Goal: Task Accomplishment & Management: Manage account settings

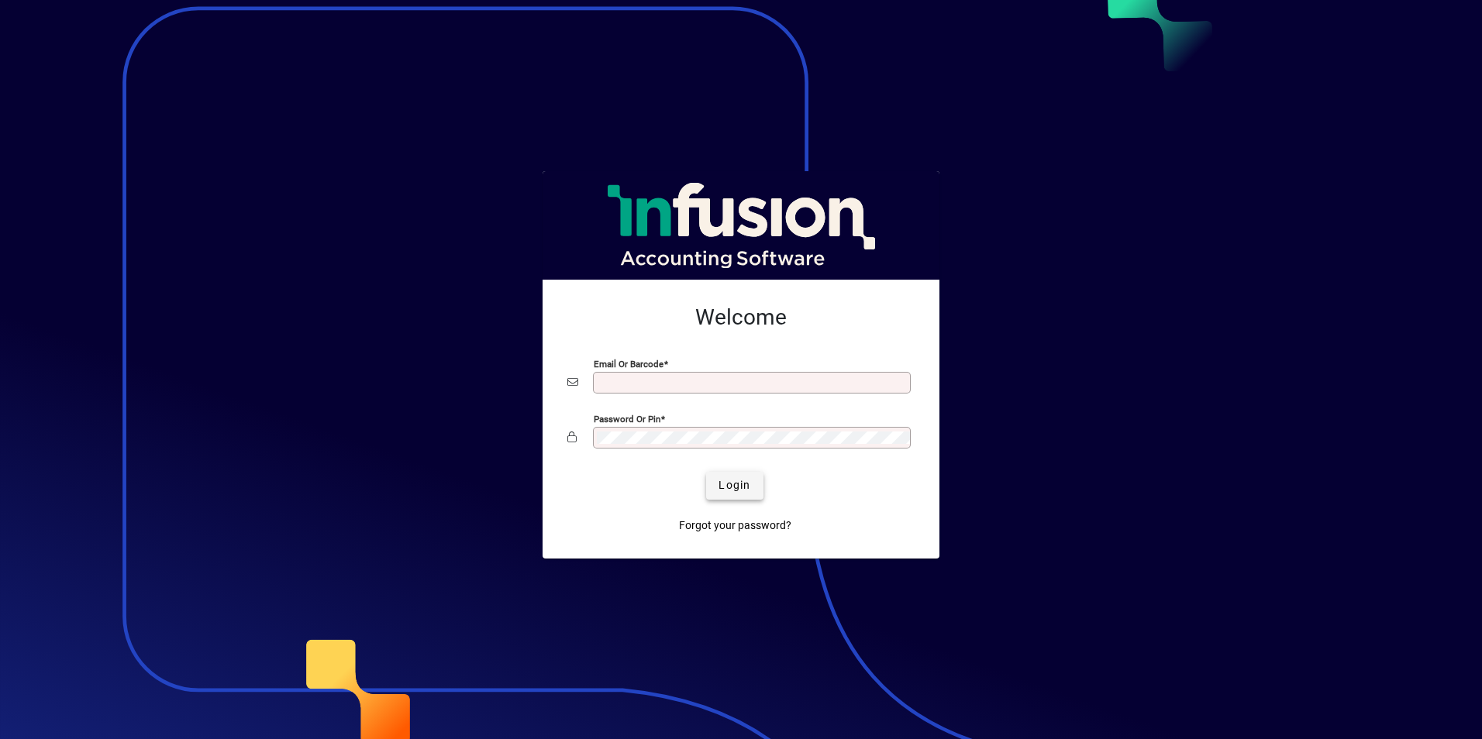
type input "**********"
click at [732, 482] on span "Login" at bounding box center [734, 485] width 32 height 16
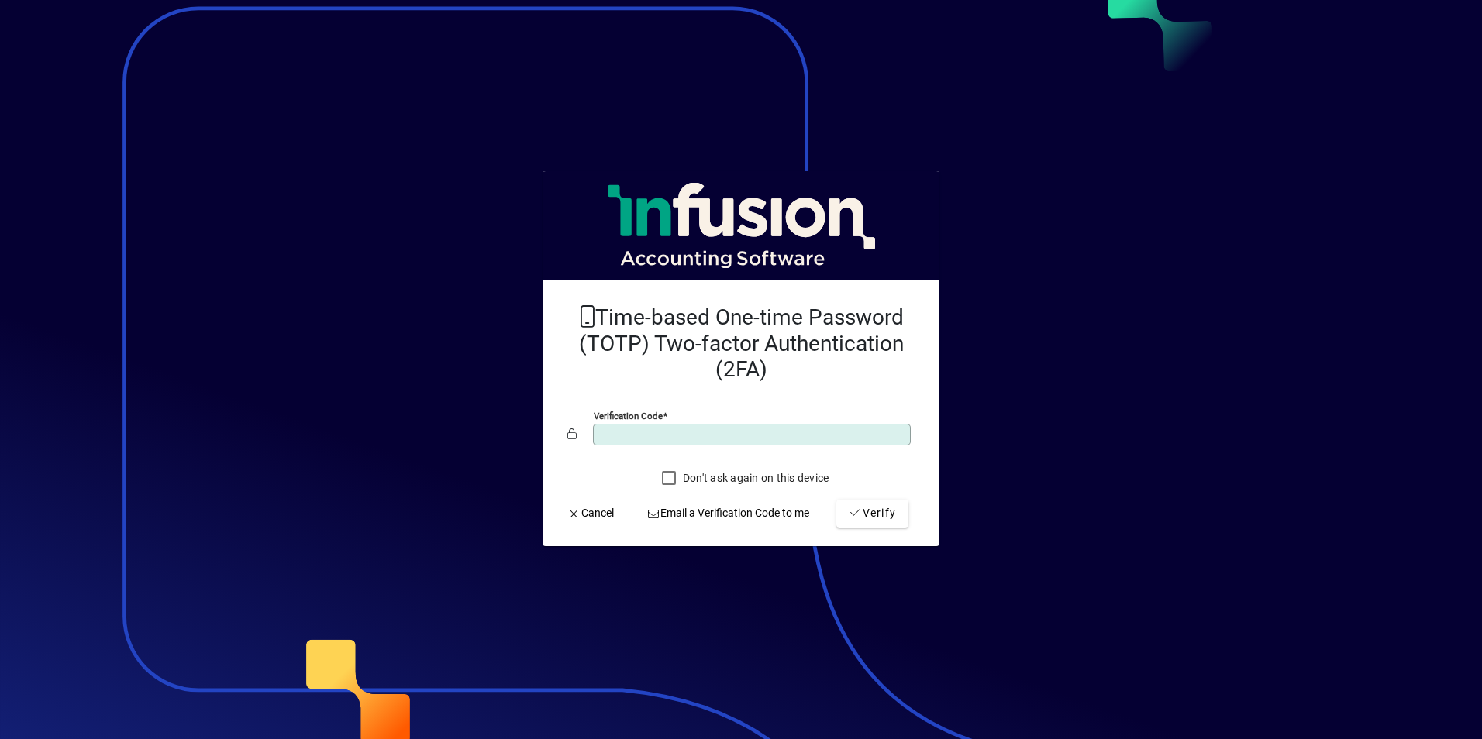
type input "*"
type input "******"
click at [836, 500] on button "Verify" at bounding box center [872, 514] width 72 height 28
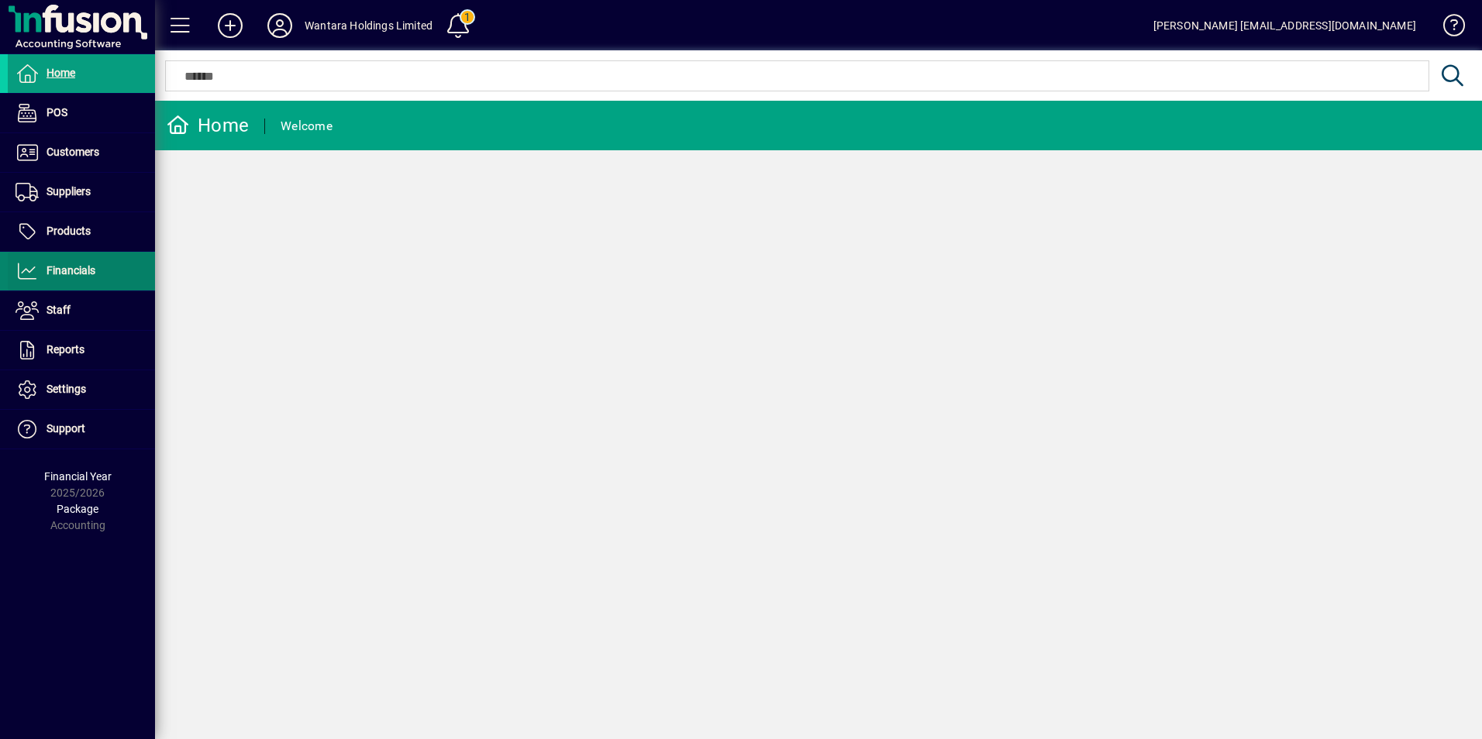
click at [66, 274] on span "Financials" at bounding box center [70, 270] width 49 height 12
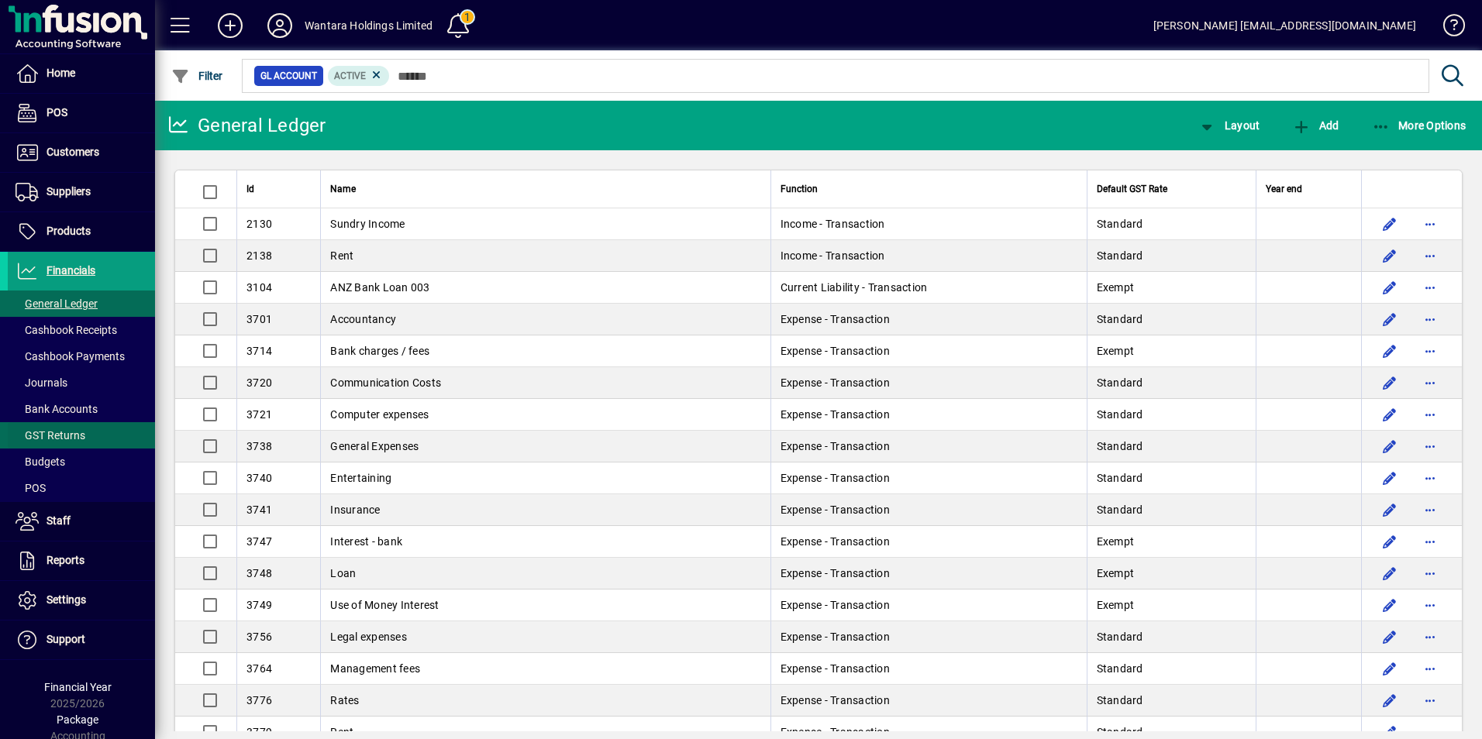
click at [74, 425] on span at bounding box center [81, 435] width 147 height 37
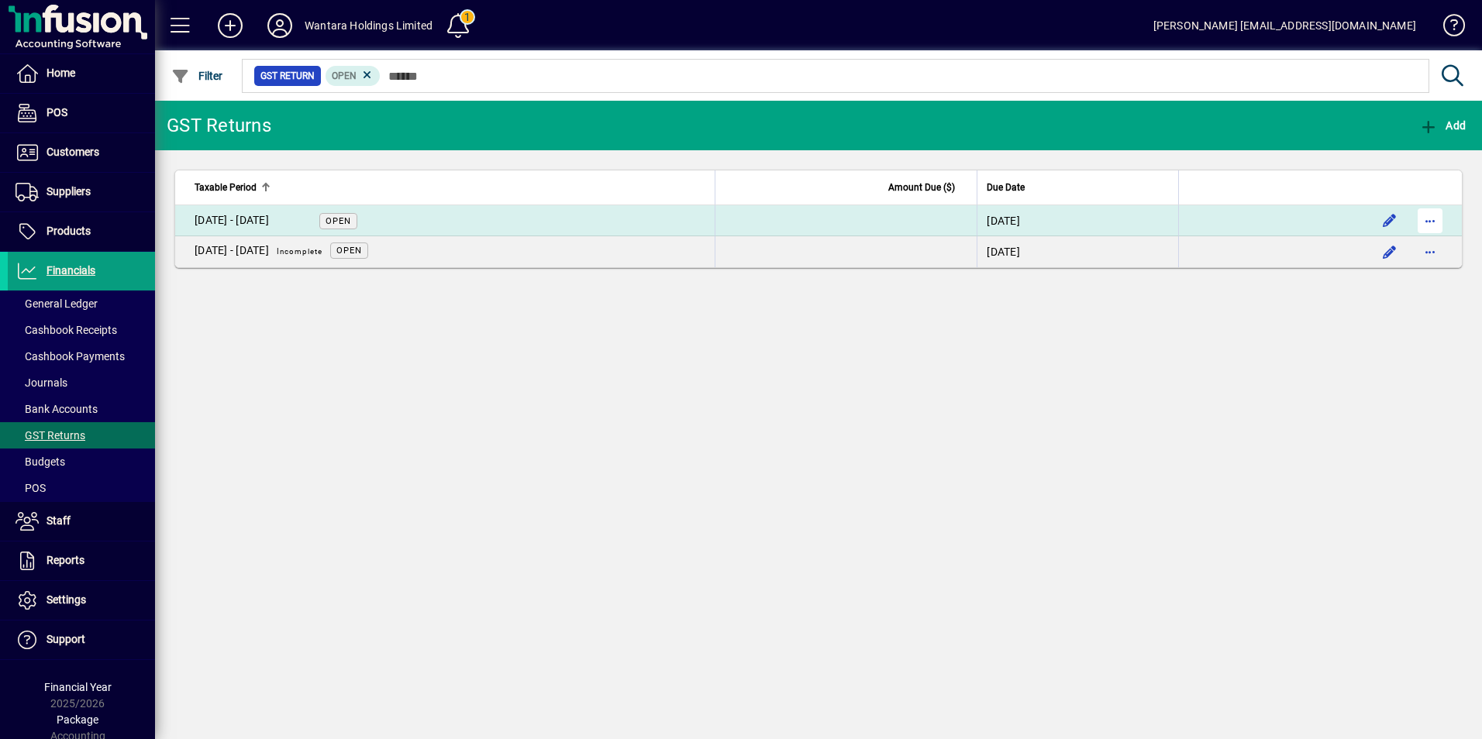
click at [1428, 216] on span "button" at bounding box center [1429, 220] width 37 height 37
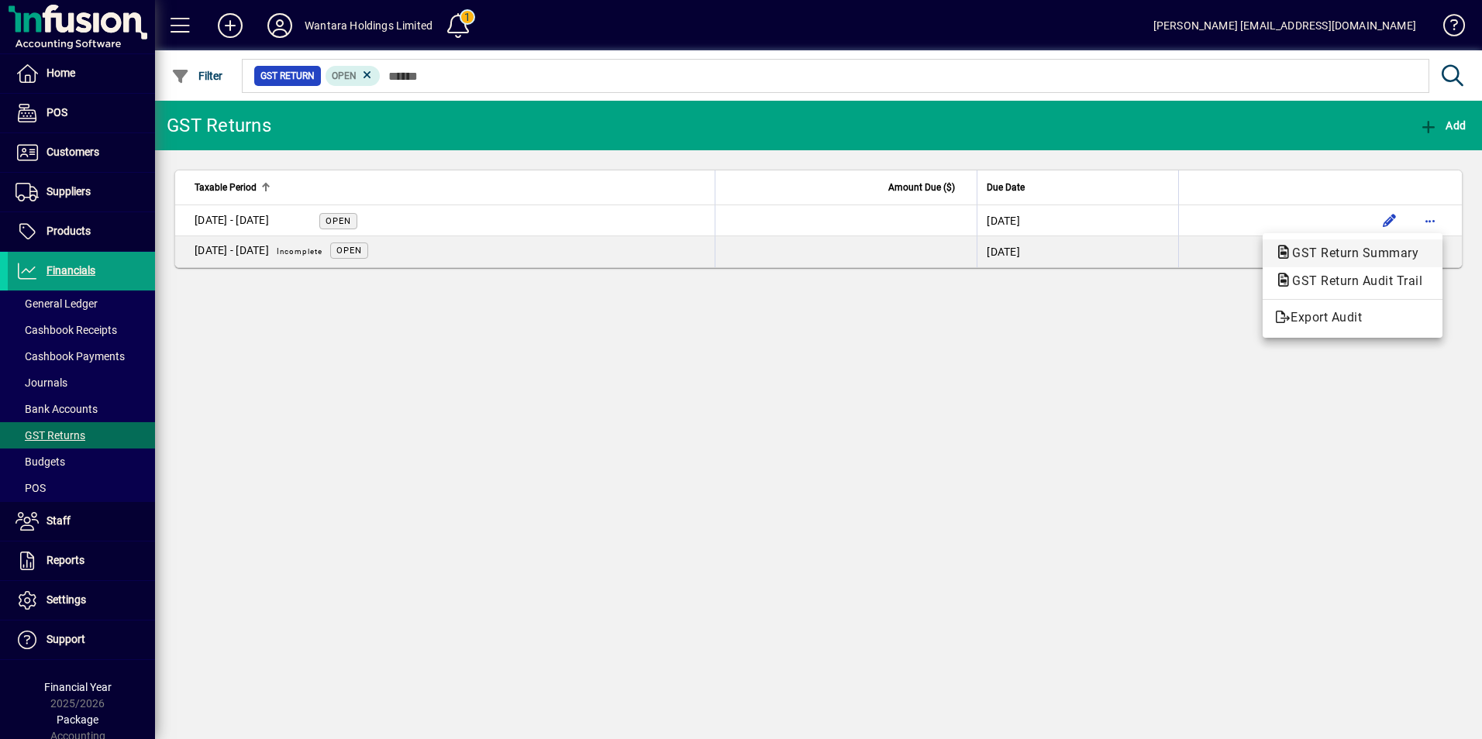
click at [1354, 251] on span "GST Return Summary" at bounding box center [1350, 253] width 151 height 15
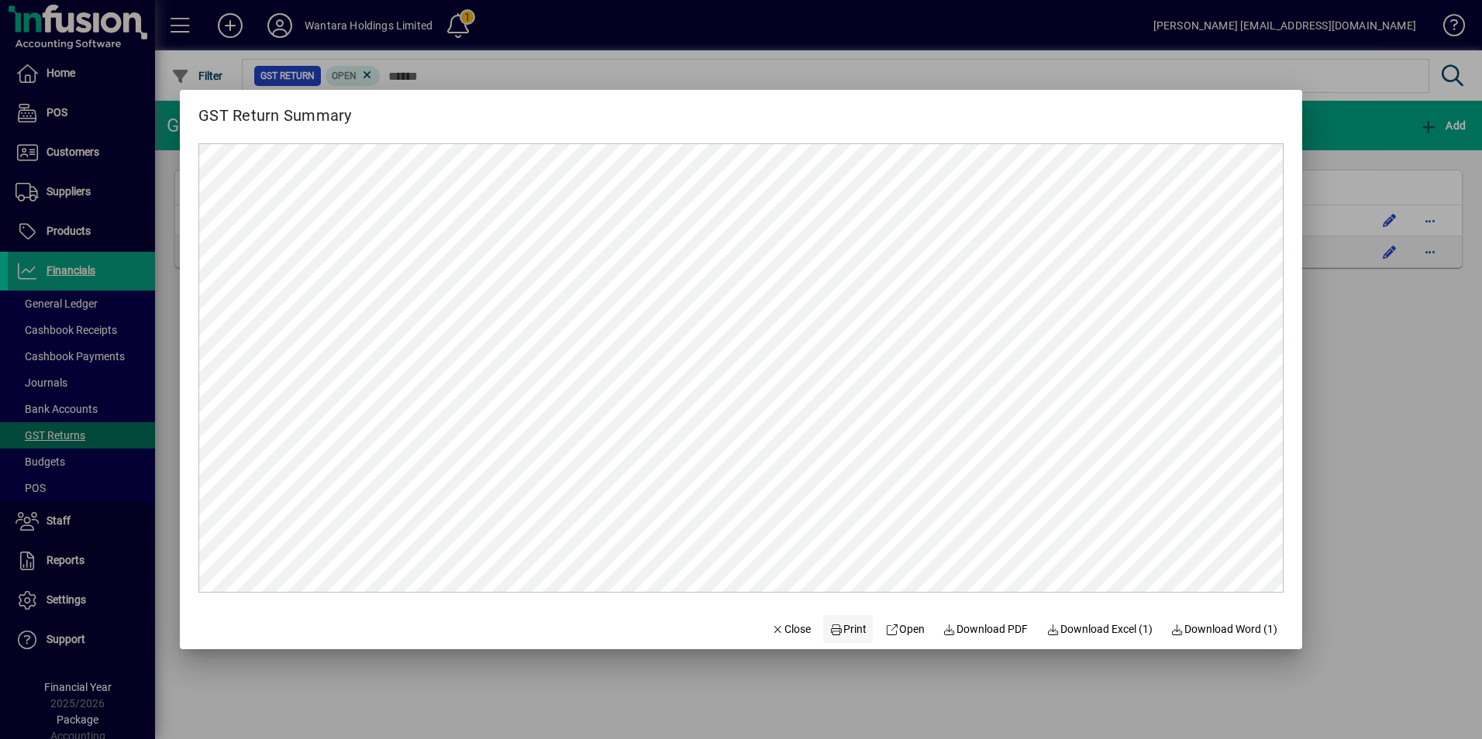
click at [842, 629] on span "Print" at bounding box center [847, 630] width 37 height 16
click at [771, 626] on icon "button" at bounding box center [778, 630] width 14 height 11
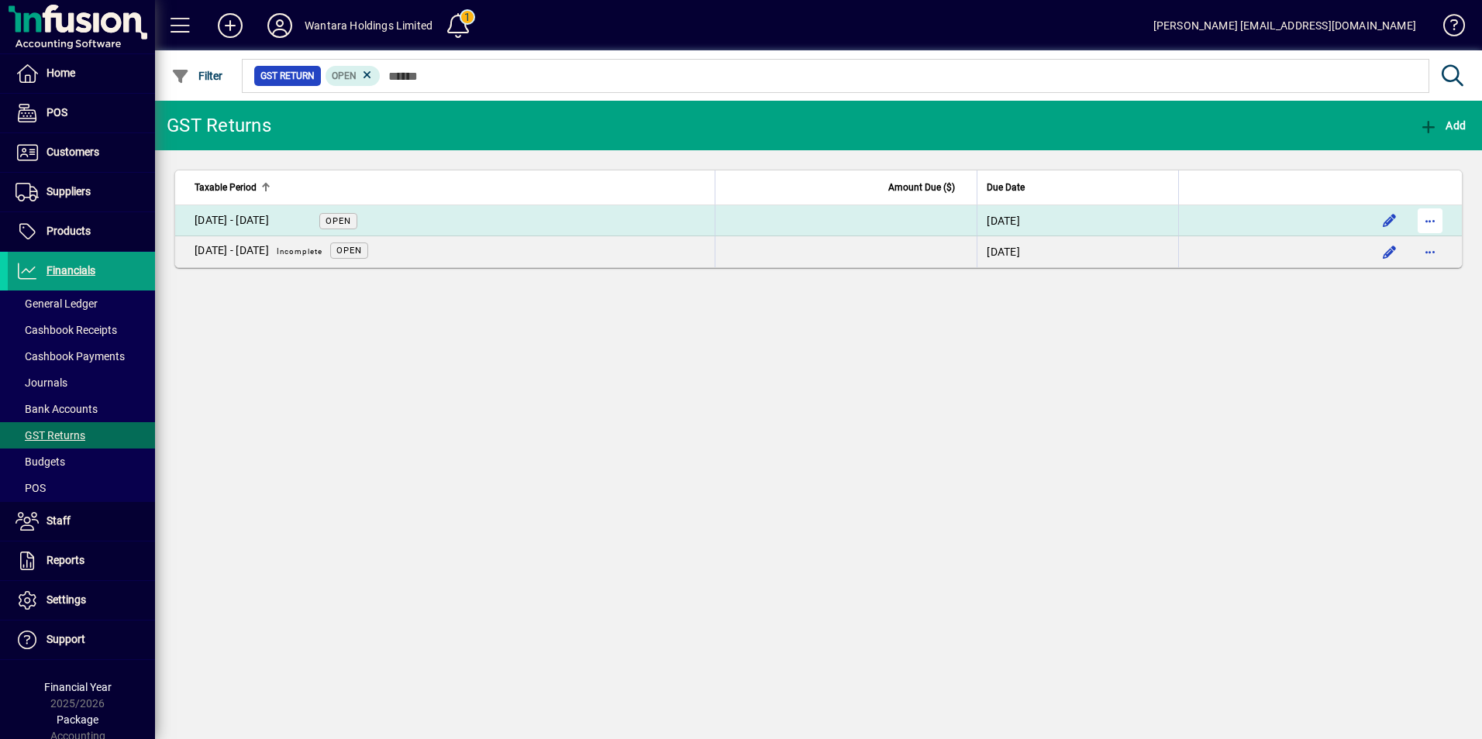
click at [1424, 215] on span "button" at bounding box center [1429, 220] width 37 height 37
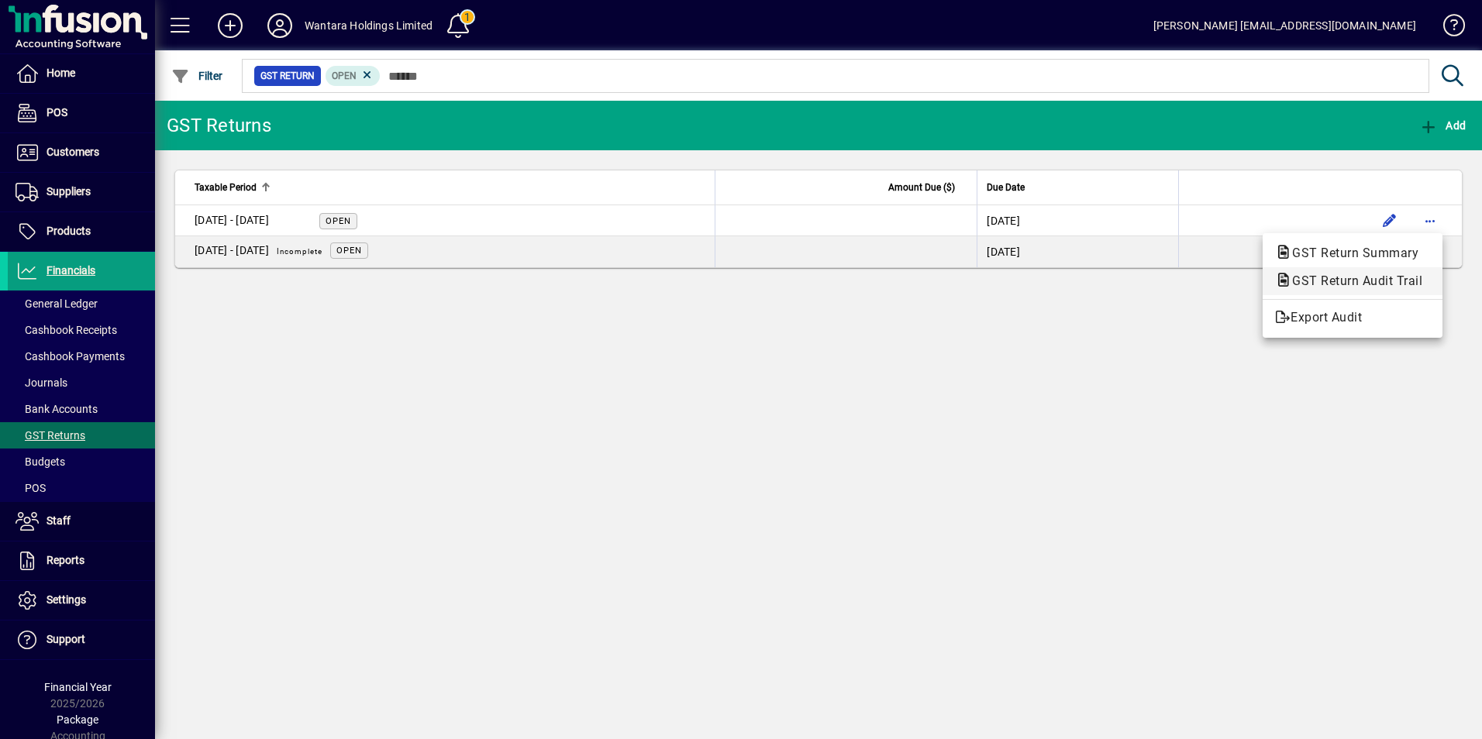
click at [1365, 284] on span "GST Return Audit Trail" at bounding box center [1352, 281] width 155 height 15
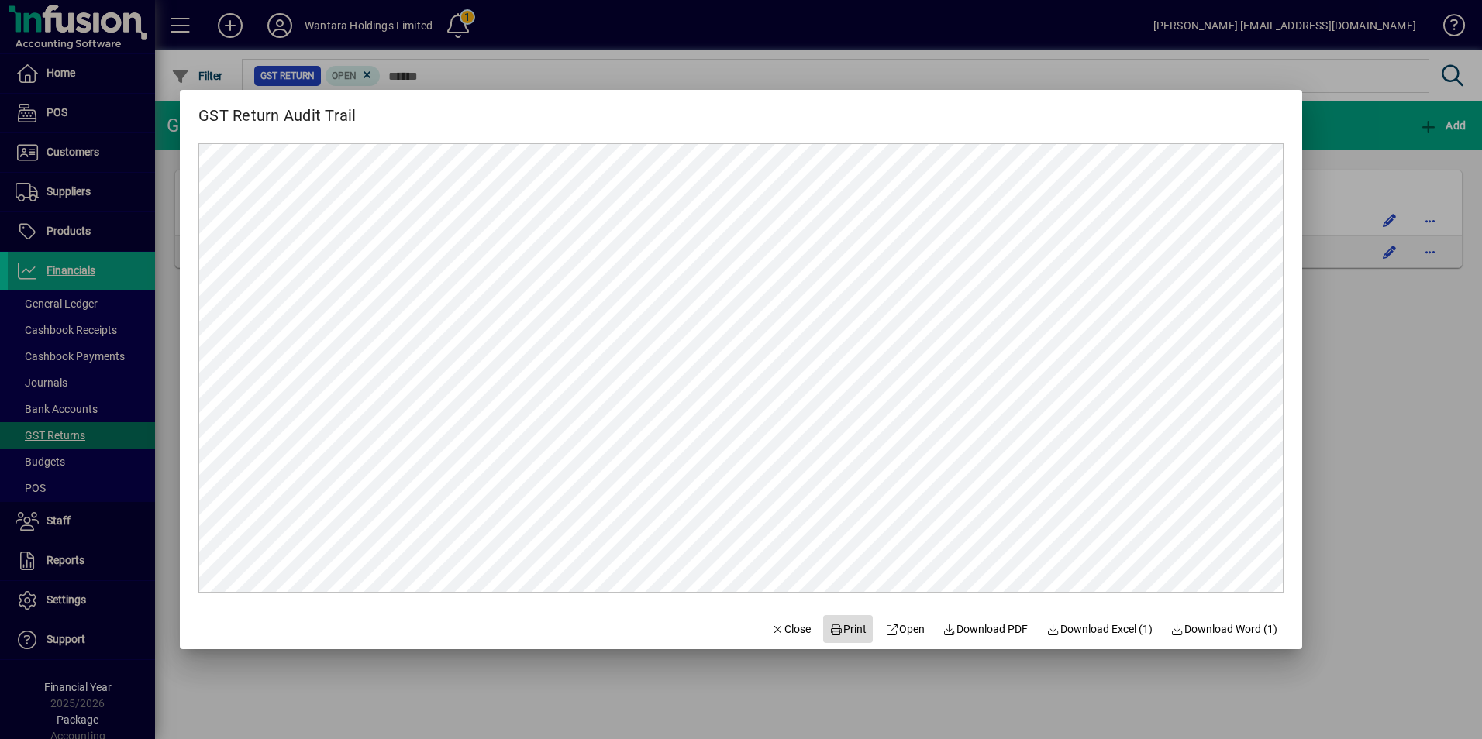
click at [829, 622] on span "Print" at bounding box center [847, 630] width 37 height 16
click at [780, 622] on span "Close" at bounding box center [791, 630] width 40 height 16
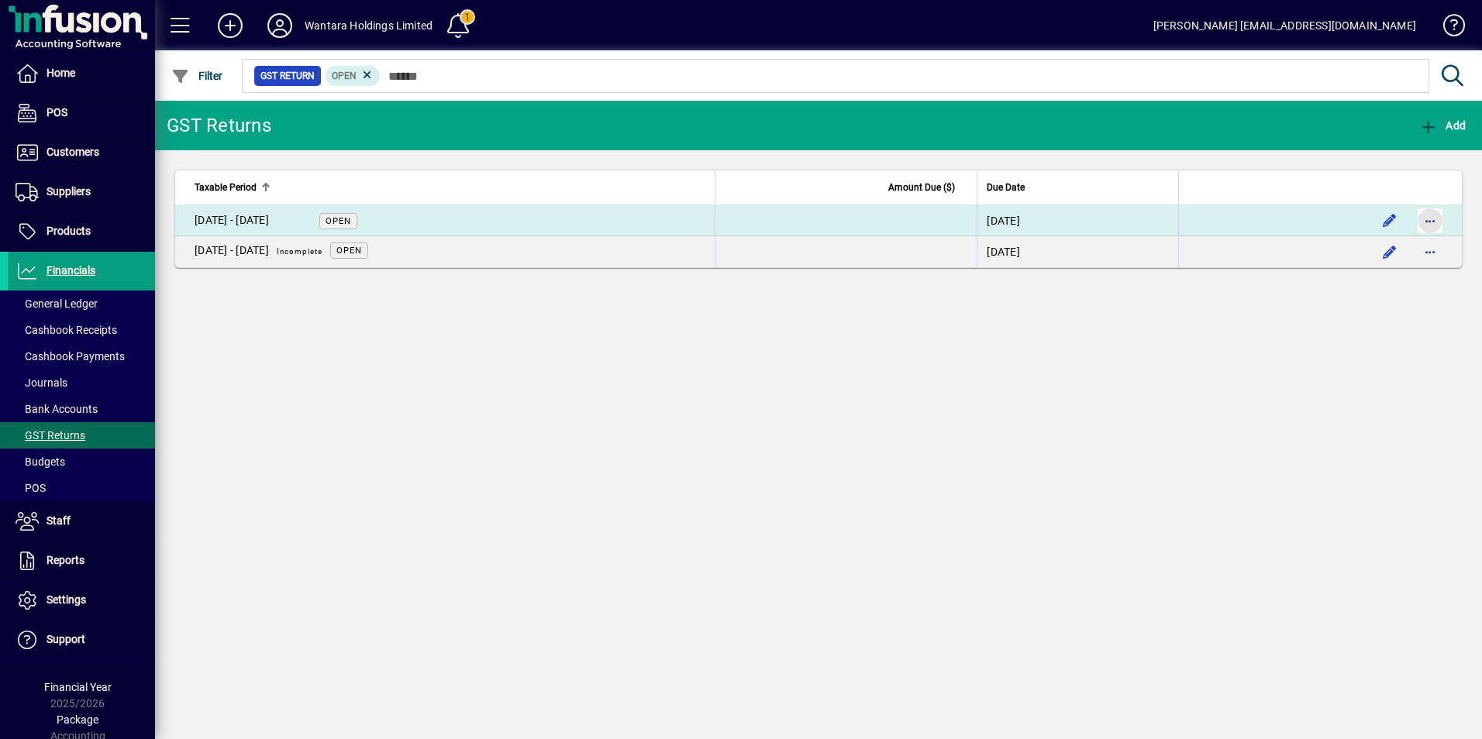
click at [1435, 225] on span "button" at bounding box center [1429, 220] width 37 height 37
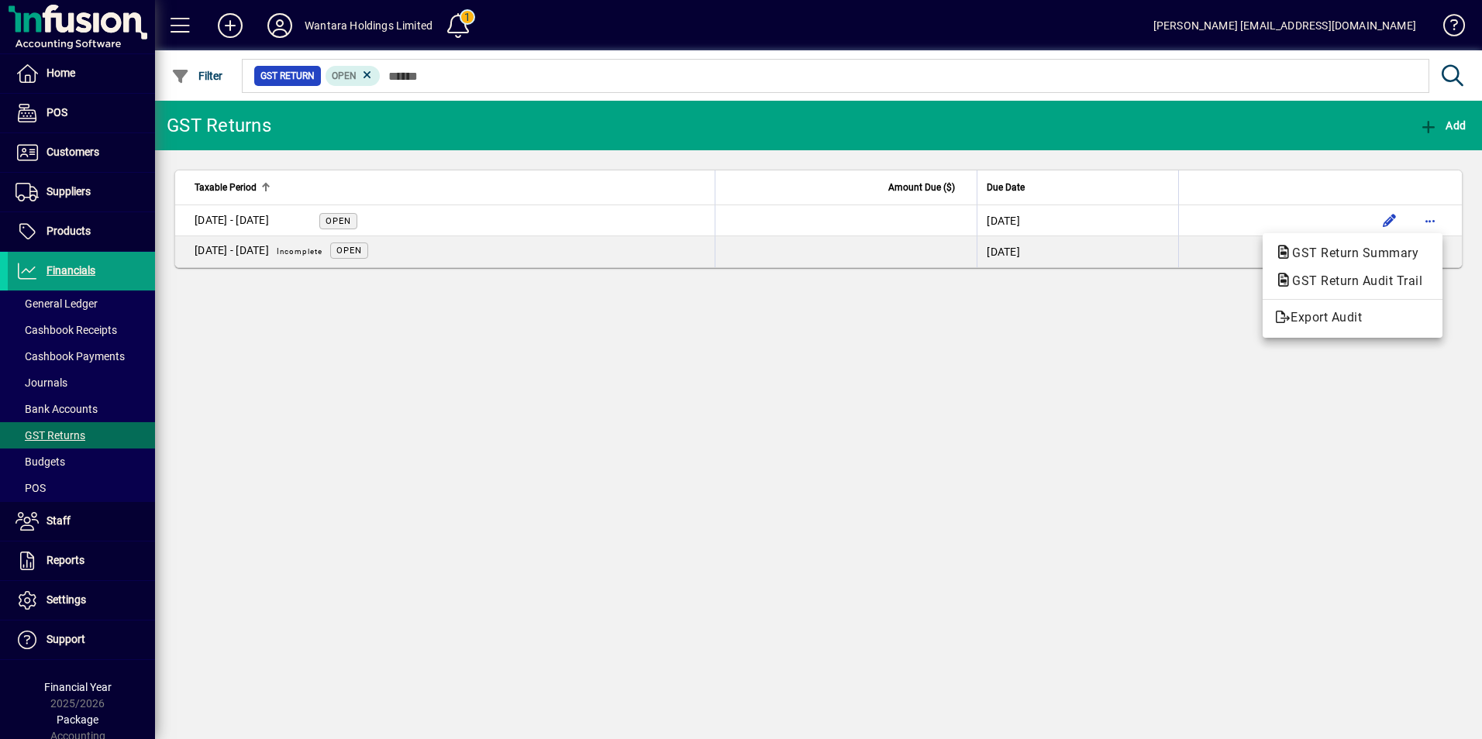
click at [1211, 419] on div at bounding box center [741, 369] width 1482 height 739
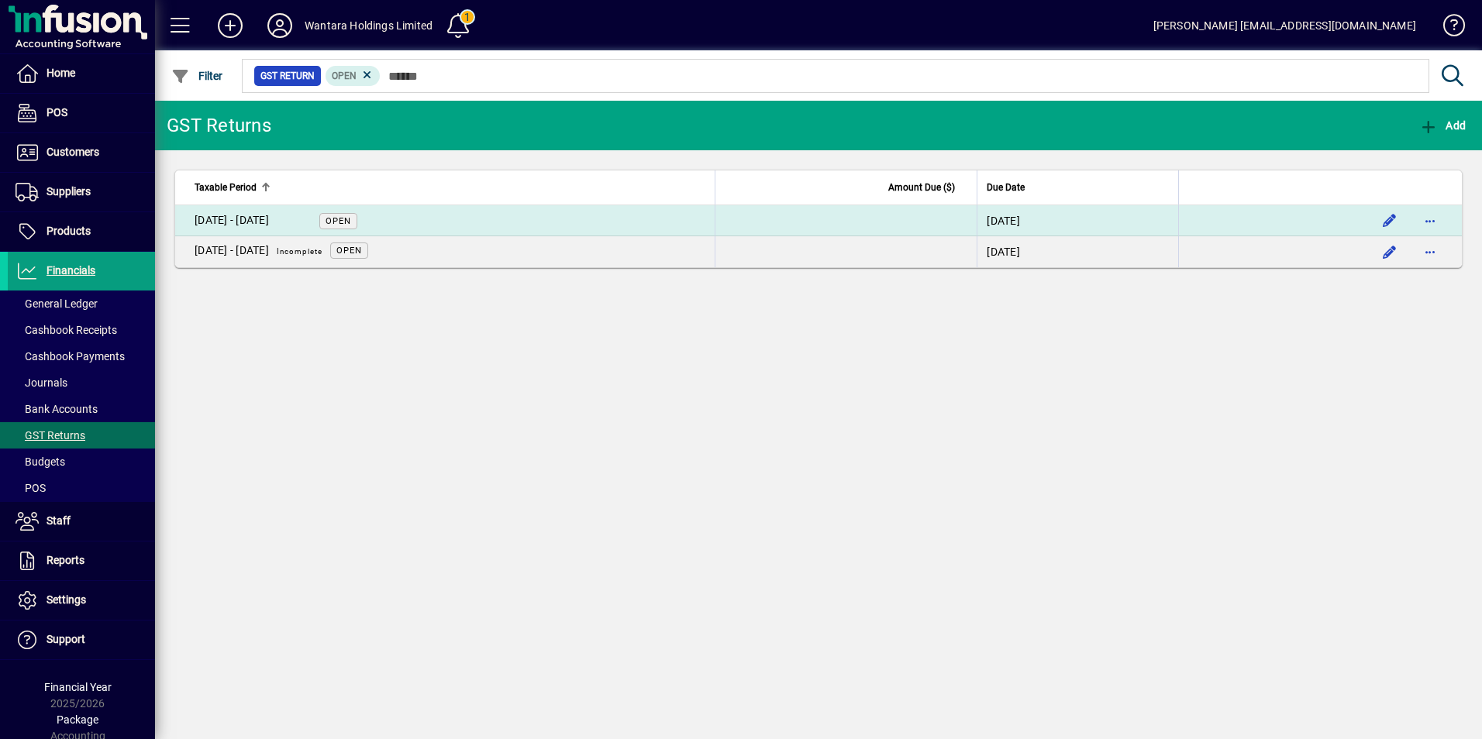
click at [408, 216] on td "01 Jul - 31 Aug 2025 Open" at bounding box center [444, 220] width 539 height 31
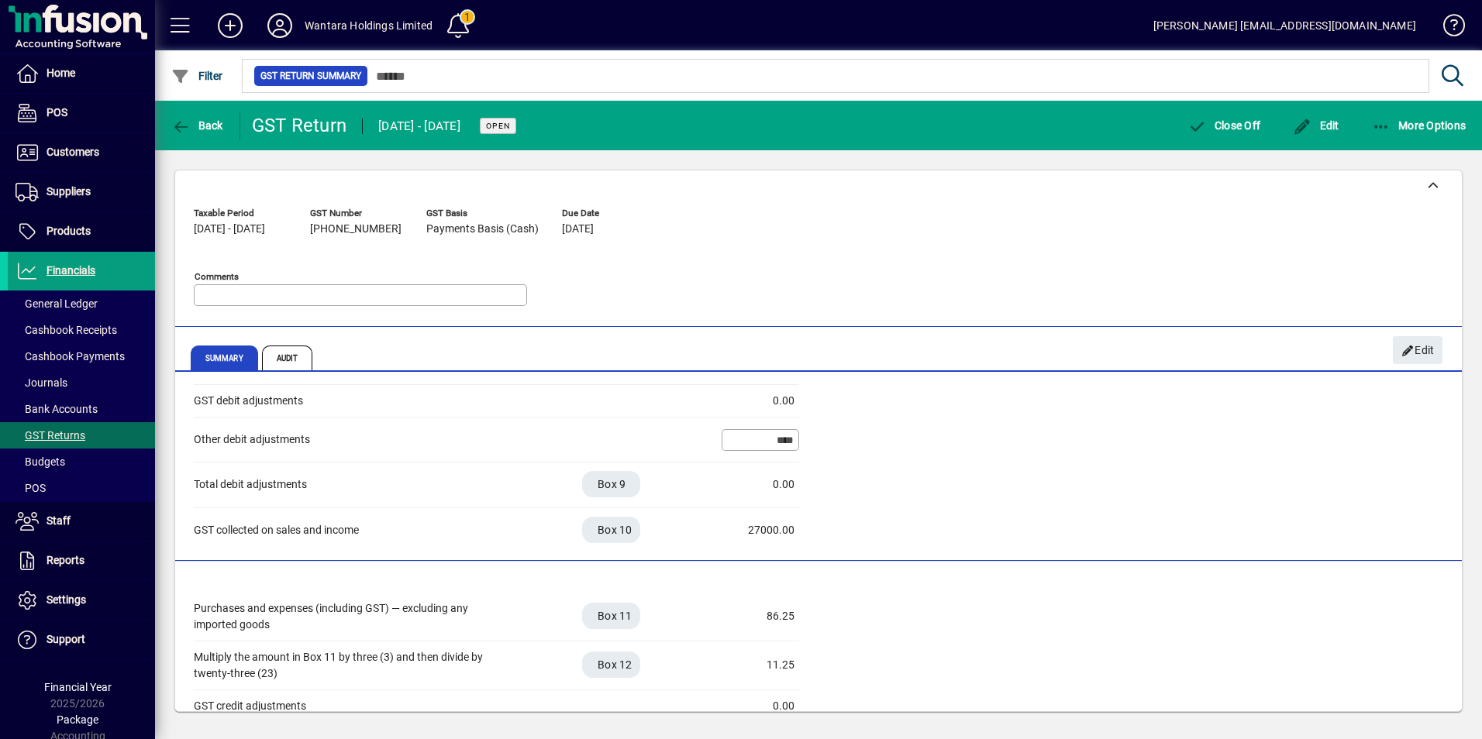
scroll to position [430, 0]
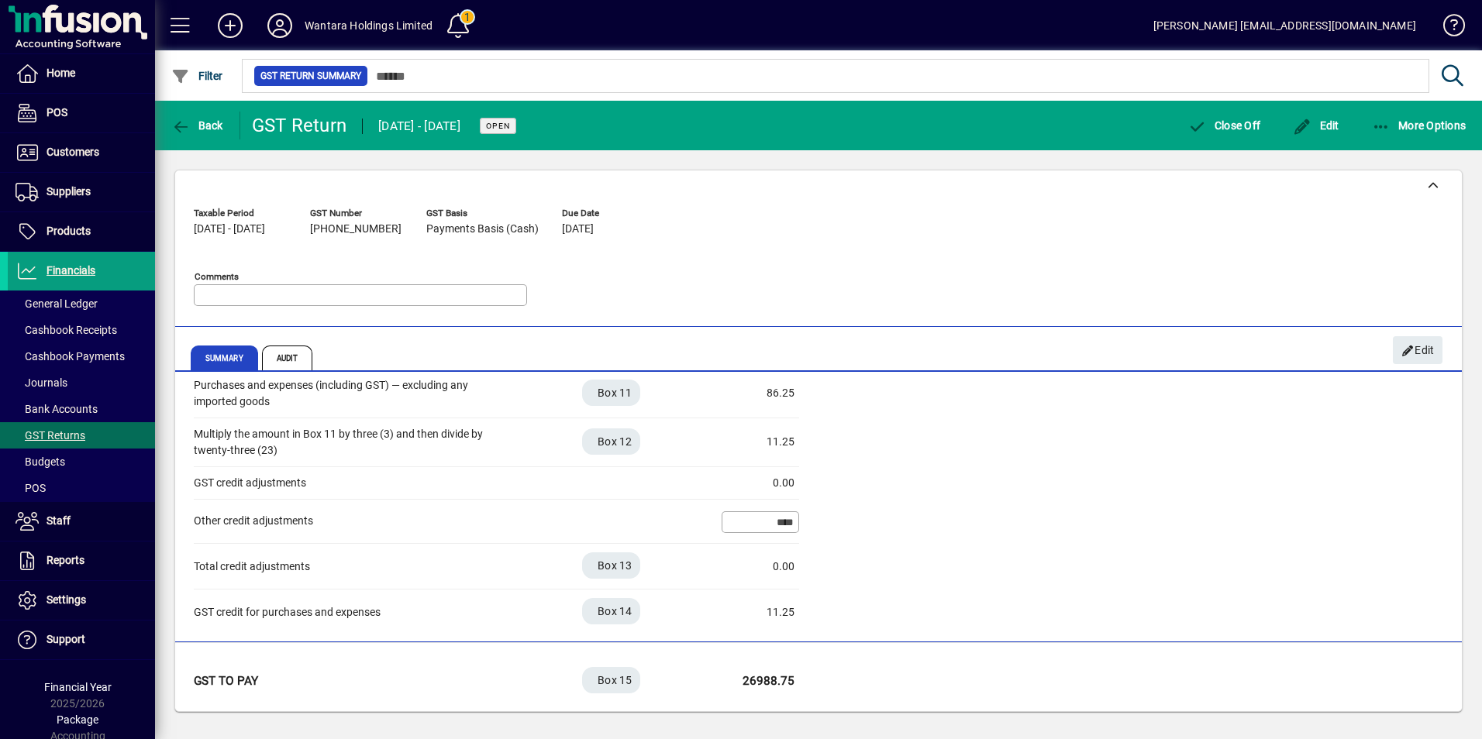
click at [262, 298] on textarea "Comments" at bounding box center [362, 295] width 329 height 12
click at [272, 293] on textarea "Comments" at bounding box center [362, 295] width 329 height 12
click at [1312, 139] on span "button" at bounding box center [1316, 125] width 54 height 37
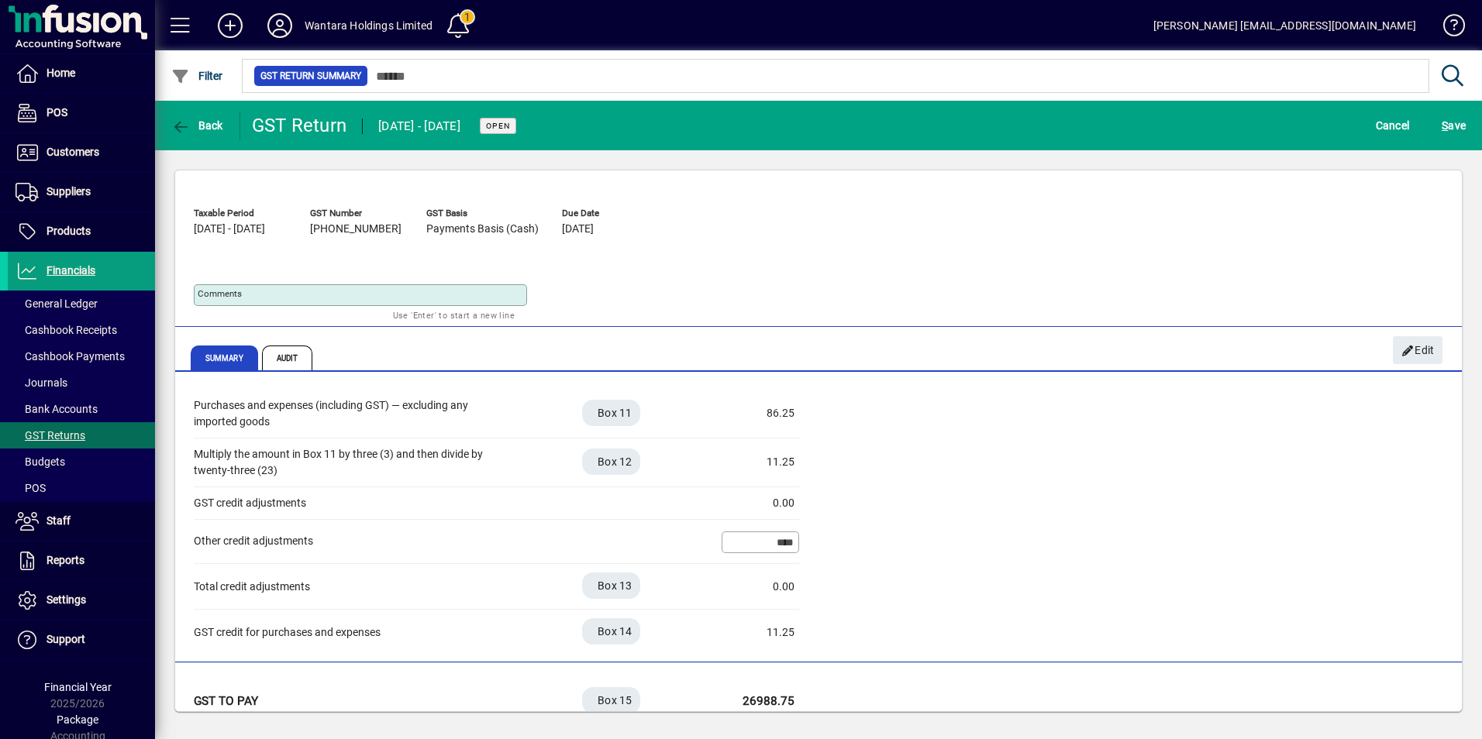
scroll to position [380, 0]
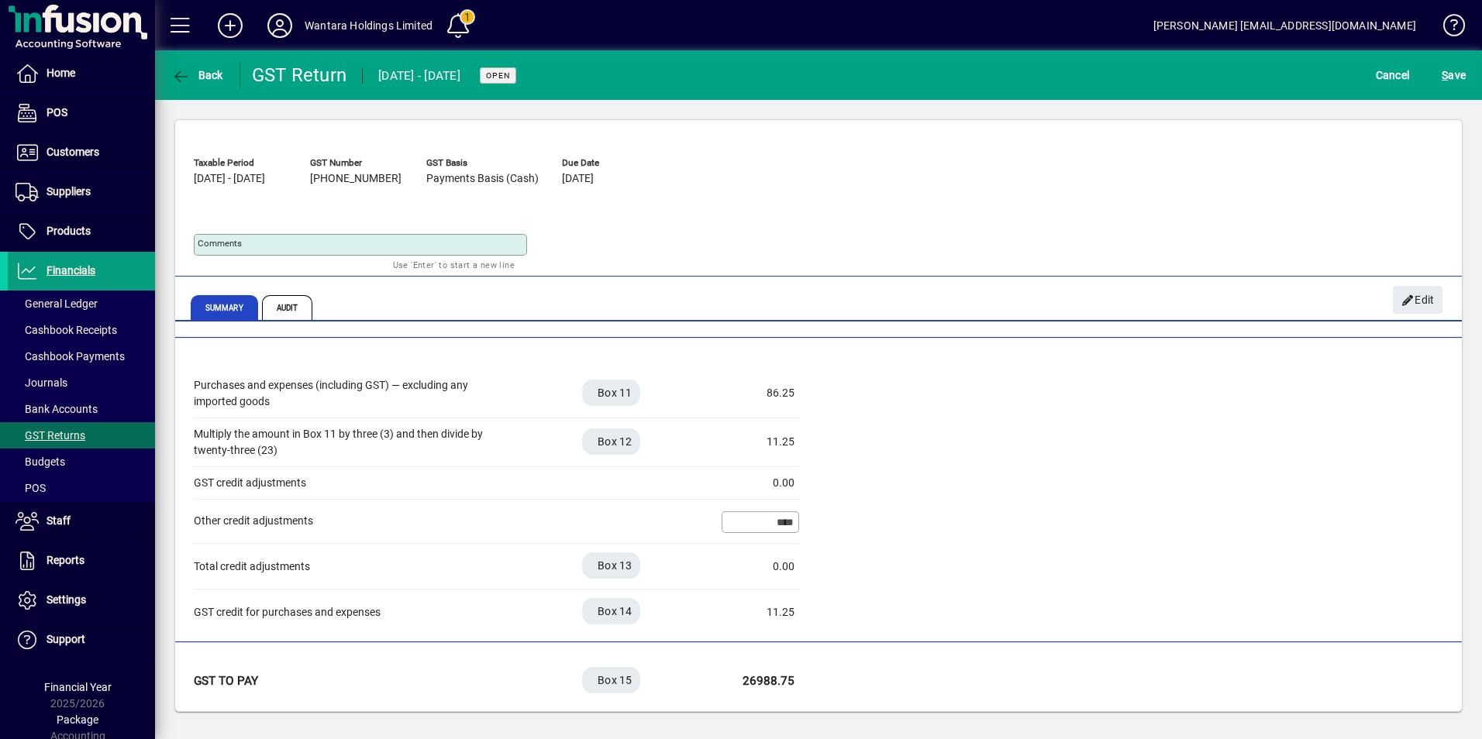
click at [235, 242] on mat-label "Comments" at bounding box center [220, 243] width 44 height 11
click at [235, 242] on textarea "Comments" at bounding box center [362, 245] width 329 height 12
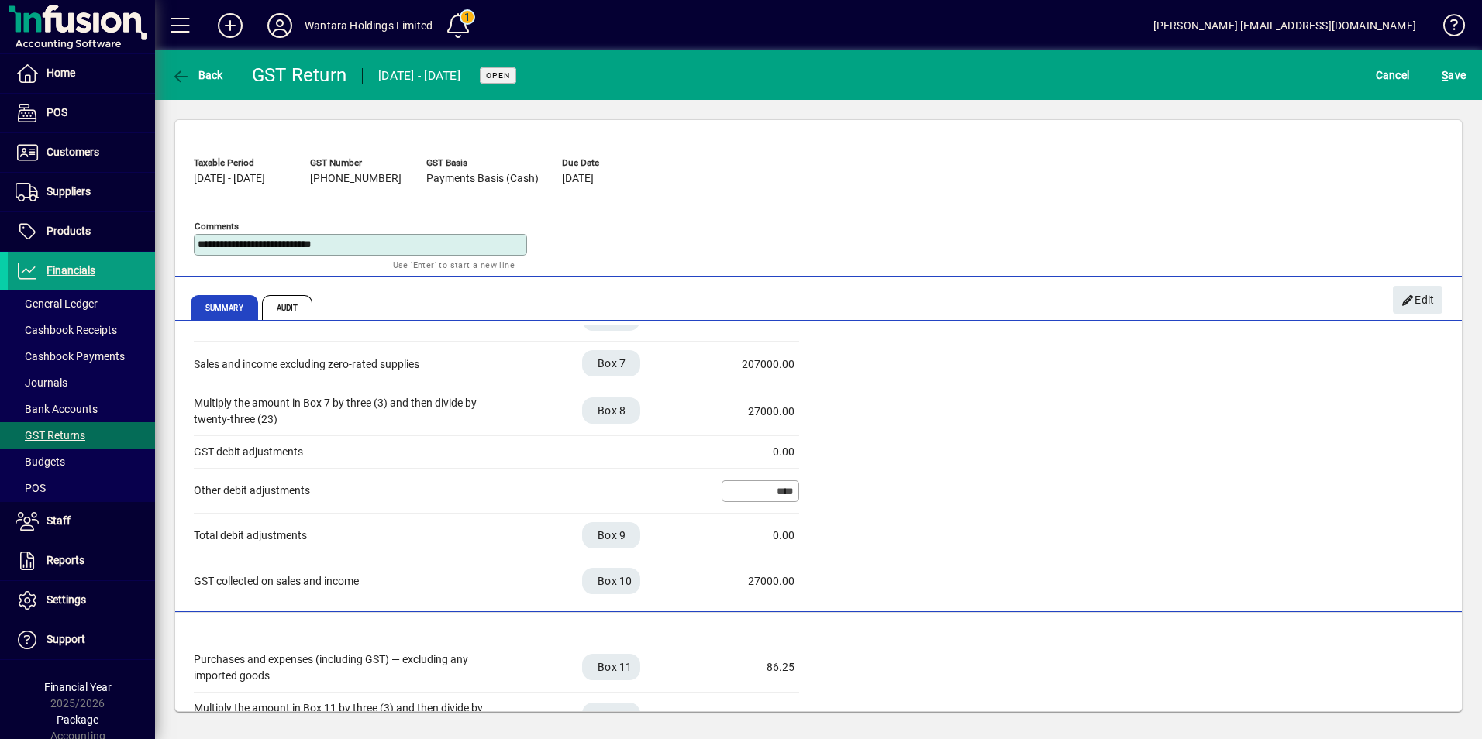
scroll to position [0, 0]
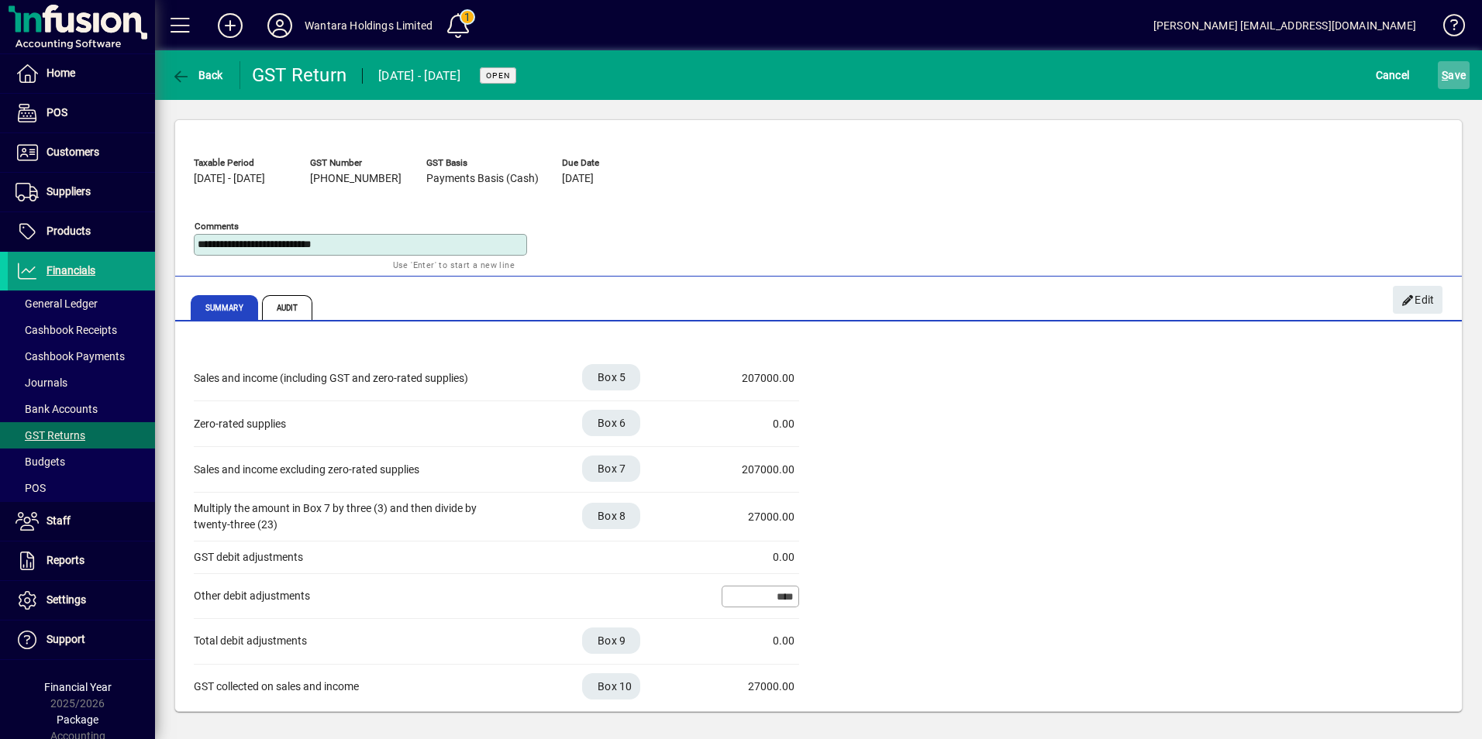
type textarea "**********"
click at [1445, 72] on span "S" at bounding box center [1444, 75] width 6 height 12
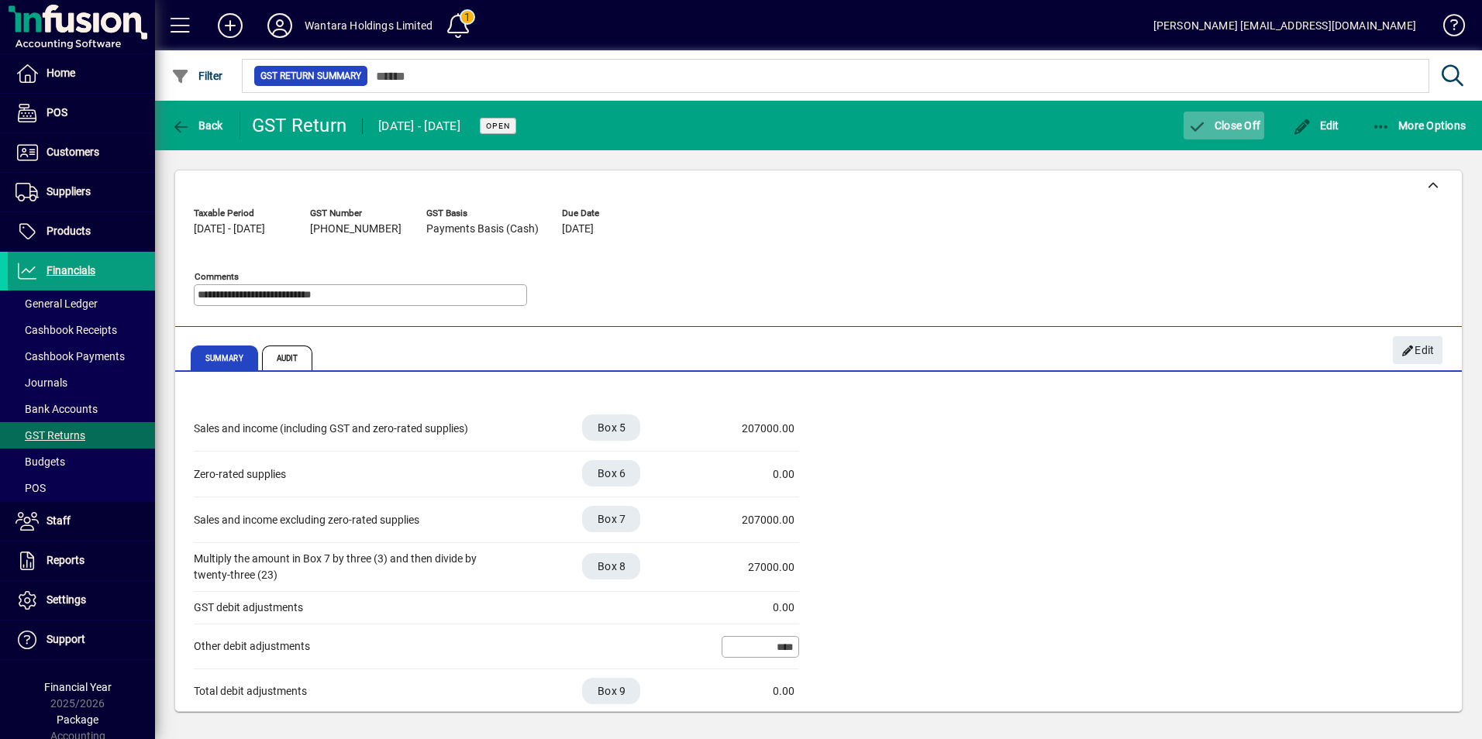
click at [1239, 126] on span "Close Off" at bounding box center [1223, 125] width 73 height 12
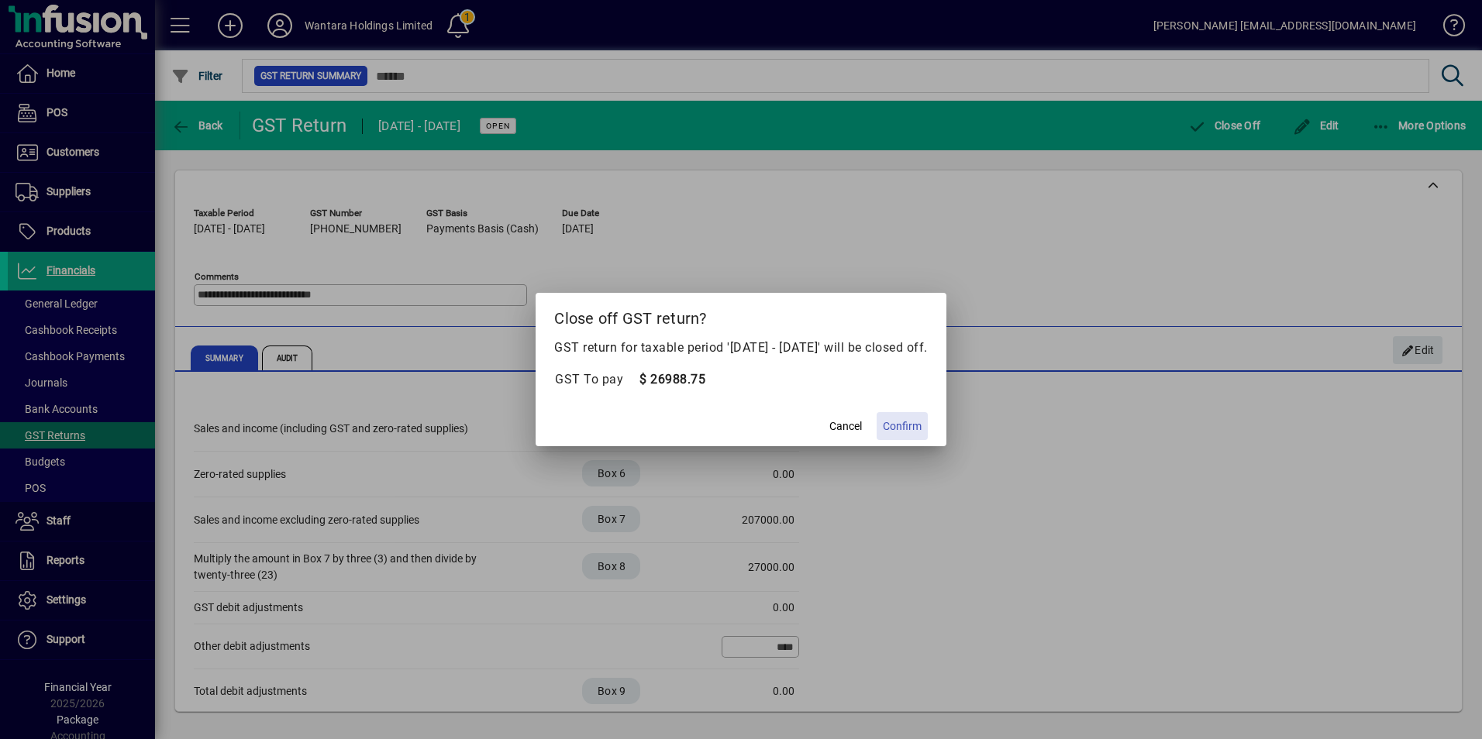
click at [921, 427] on span "Confirm" at bounding box center [902, 426] width 39 height 16
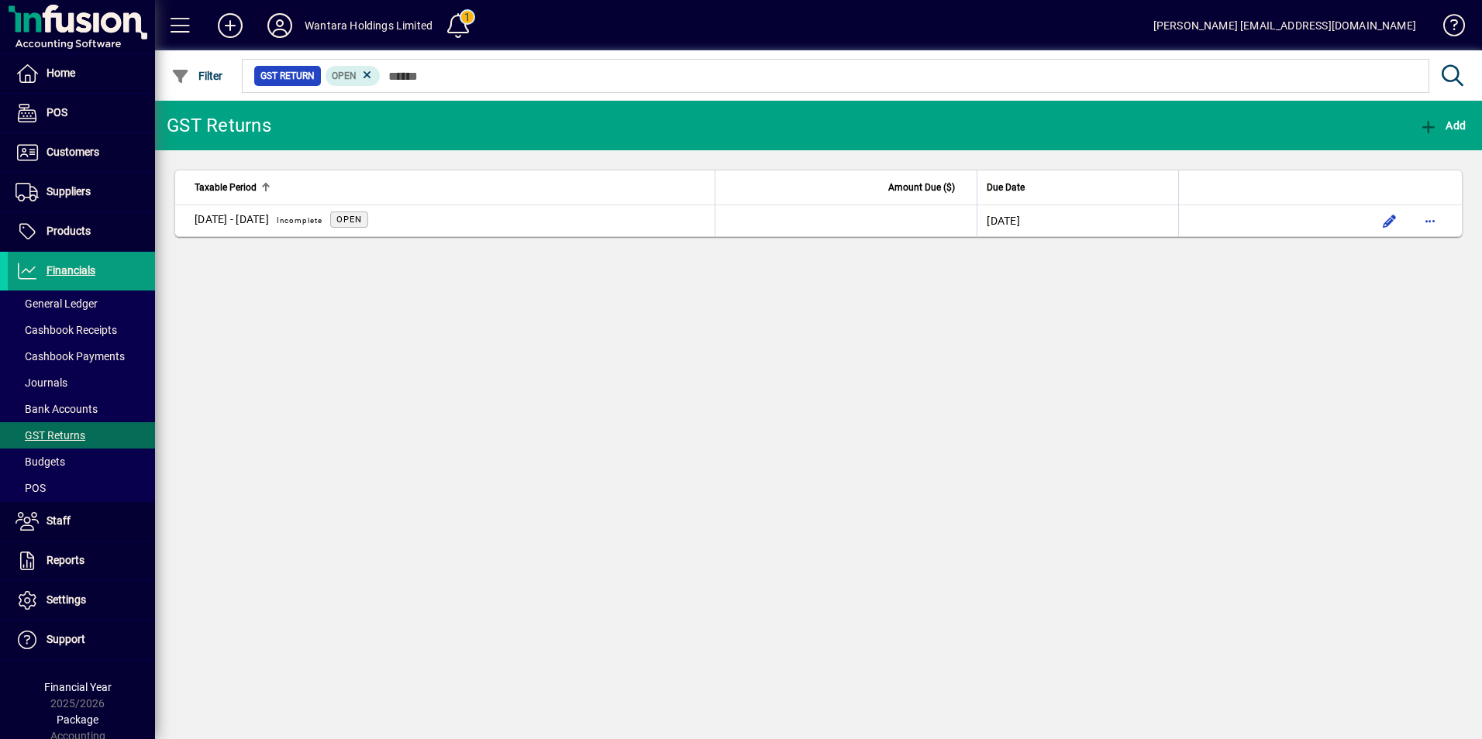
click at [284, 29] on icon at bounding box center [279, 25] width 31 height 25
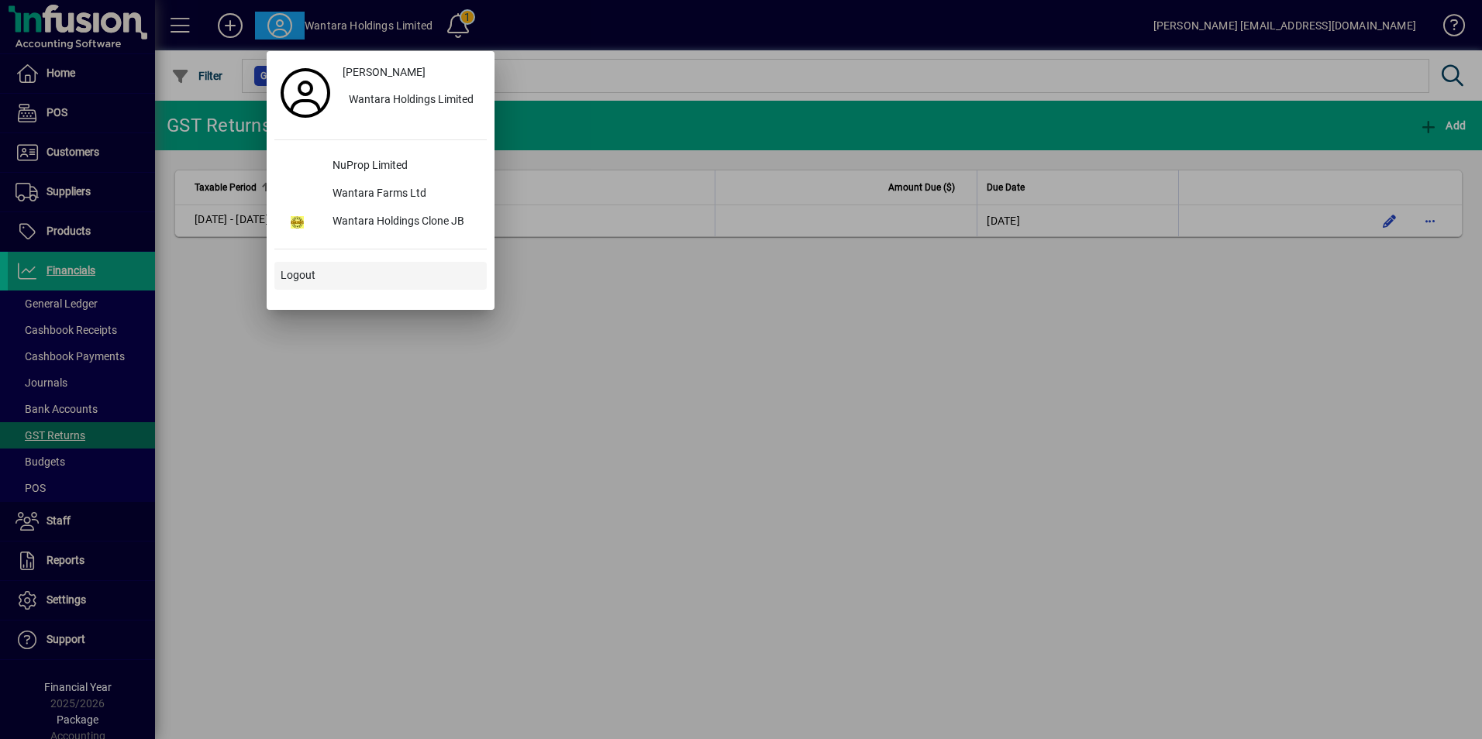
click at [300, 265] on span at bounding box center [380, 275] width 212 height 37
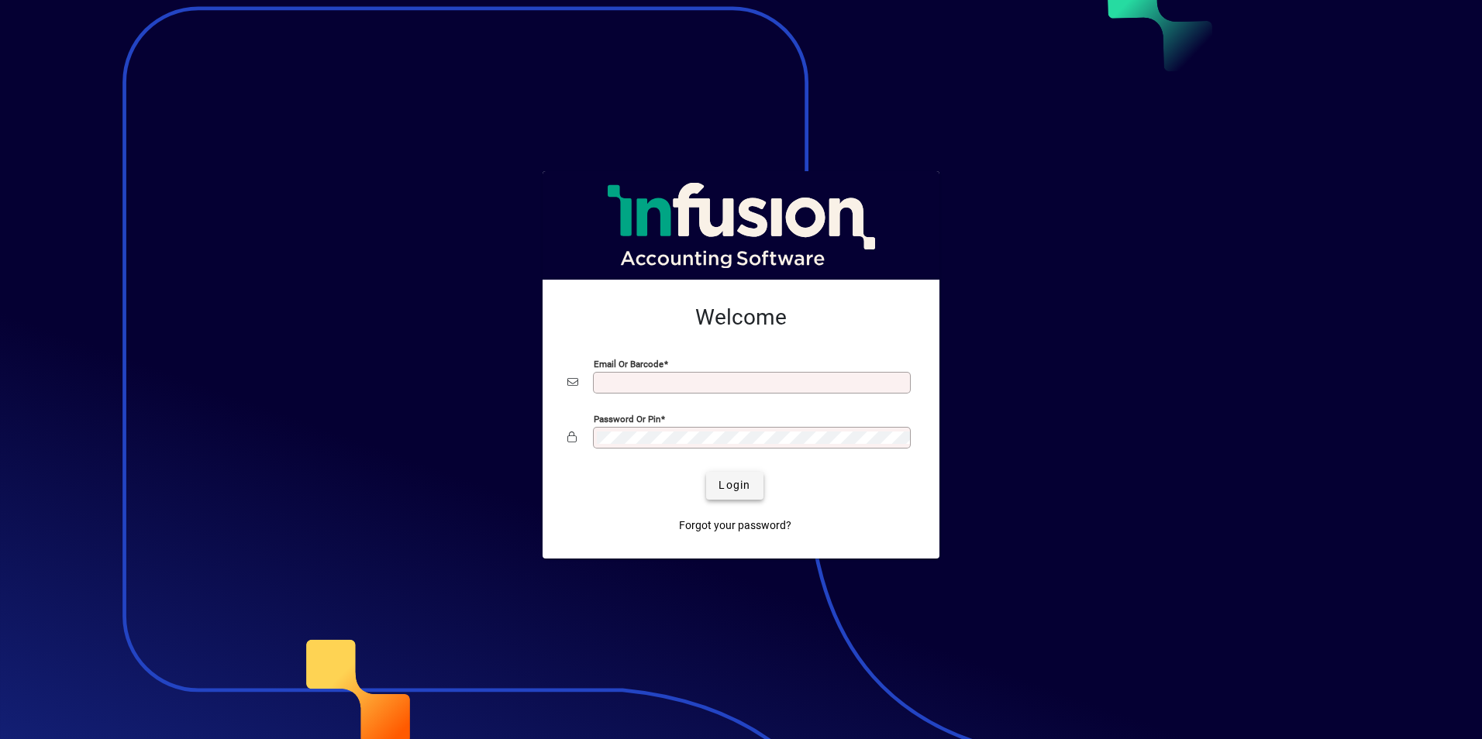
type input "**********"
click at [729, 484] on span "Login" at bounding box center [734, 485] width 32 height 16
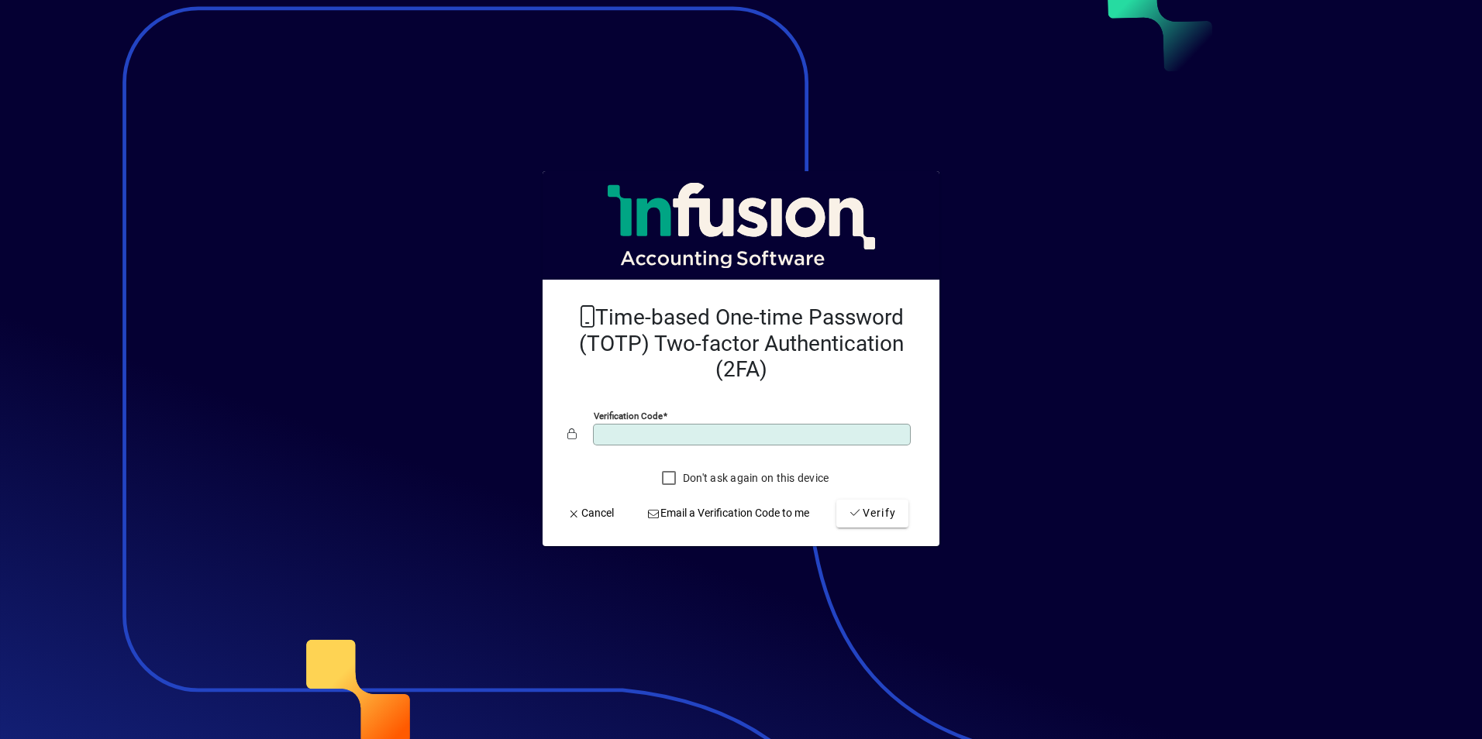
click at [836, 500] on button "Verify" at bounding box center [872, 514] width 72 height 28
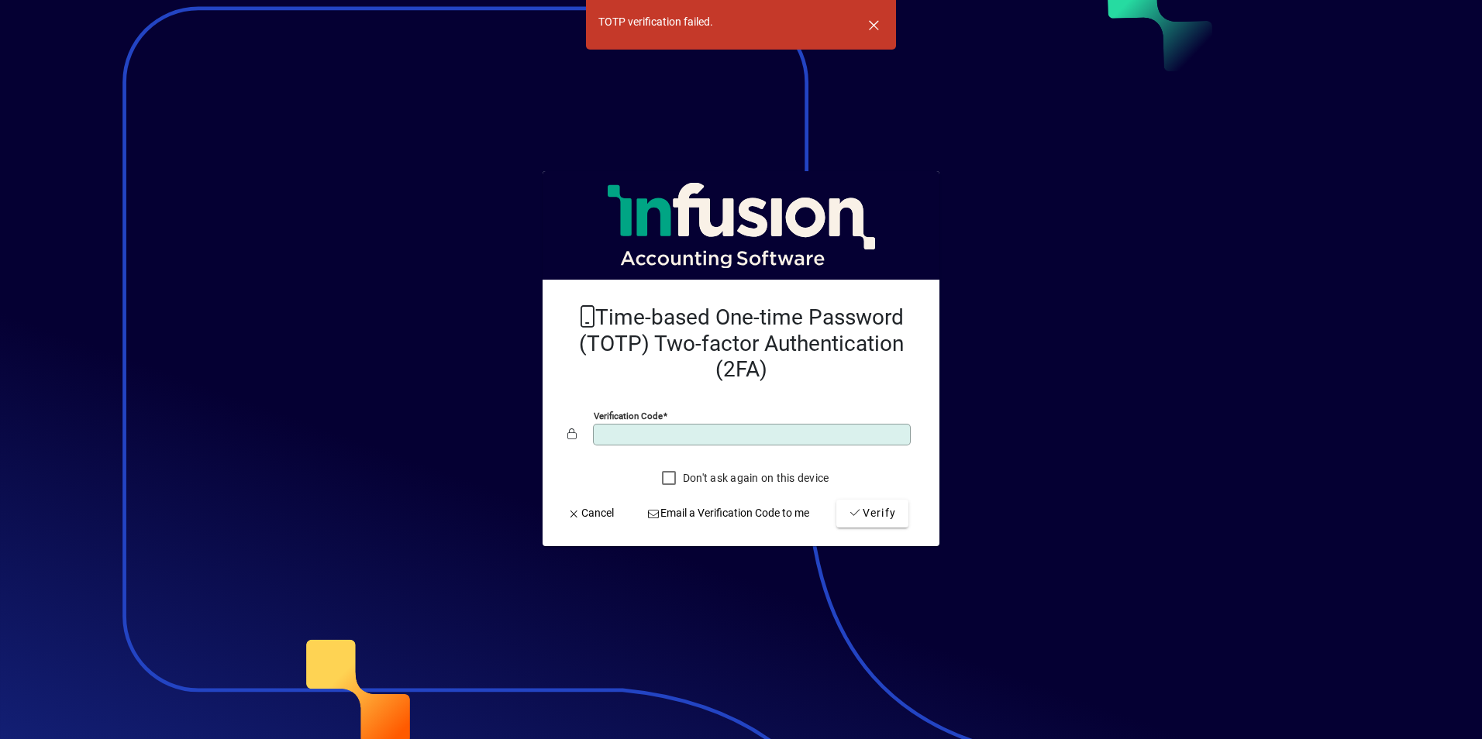
click at [556, 435] on mat-card-content "Time-based One-time Password (TOTP) Two-factor Authentication (2FA) Verificatio…" at bounding box center [741, 392] width 372 height 201
type input "******"
click at [836, 500] on button "Verify" at bounding box center [872, 514] width 72 height 28
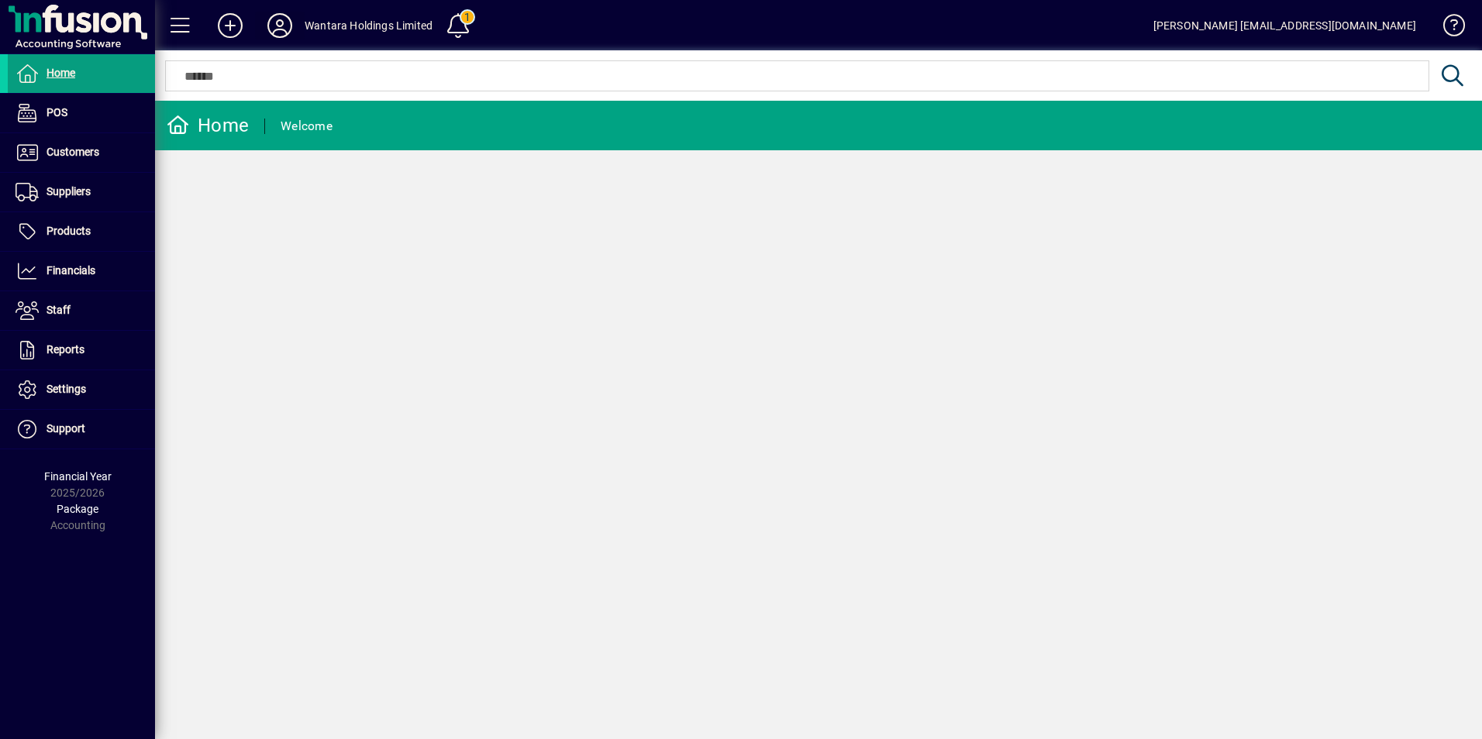
click at [285, 22] on icon at bounding box center [279, 25] width 31 height 25
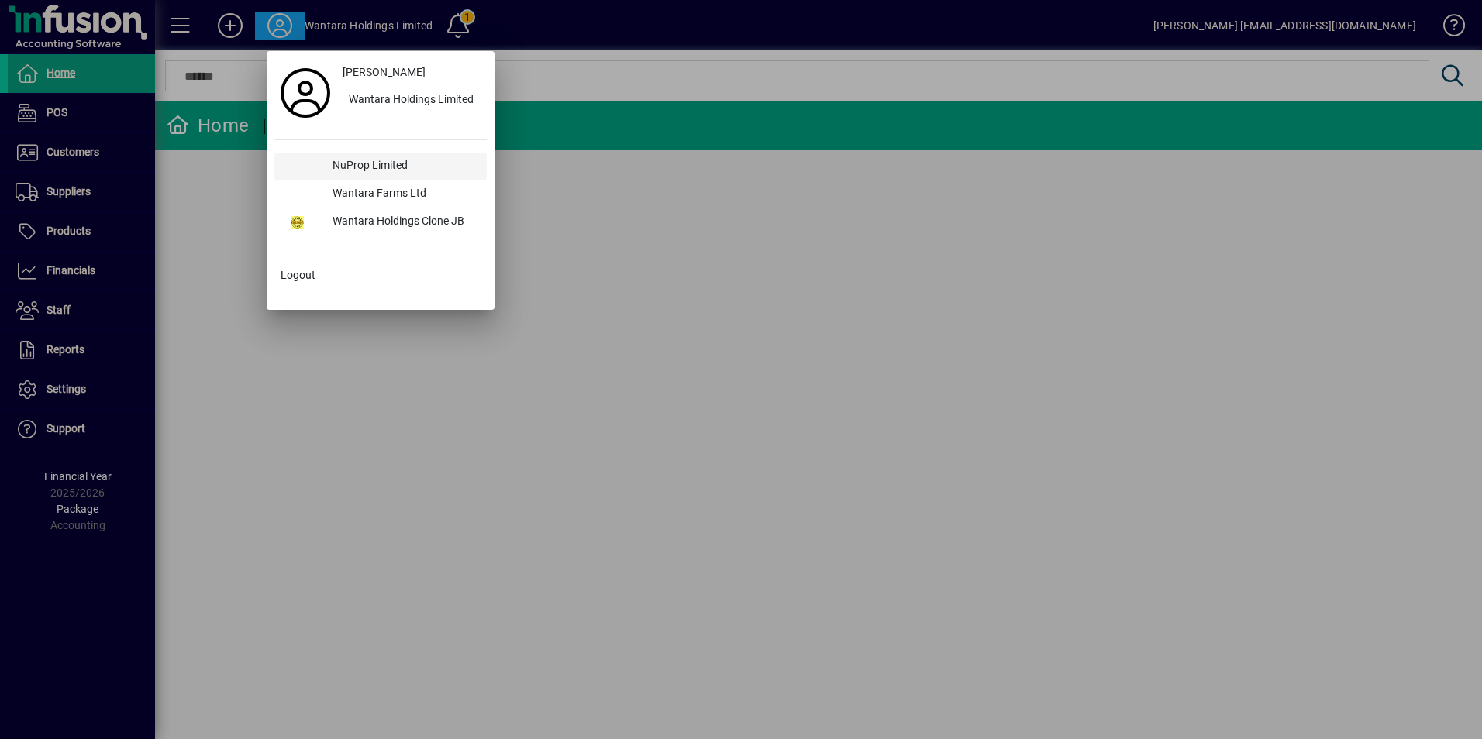
click at [376, 161] on div "NuProp Limited" at bounding box center [403, 167] width 167 height 28
